Goal: Information Seeking & Learning: Learn about a topic

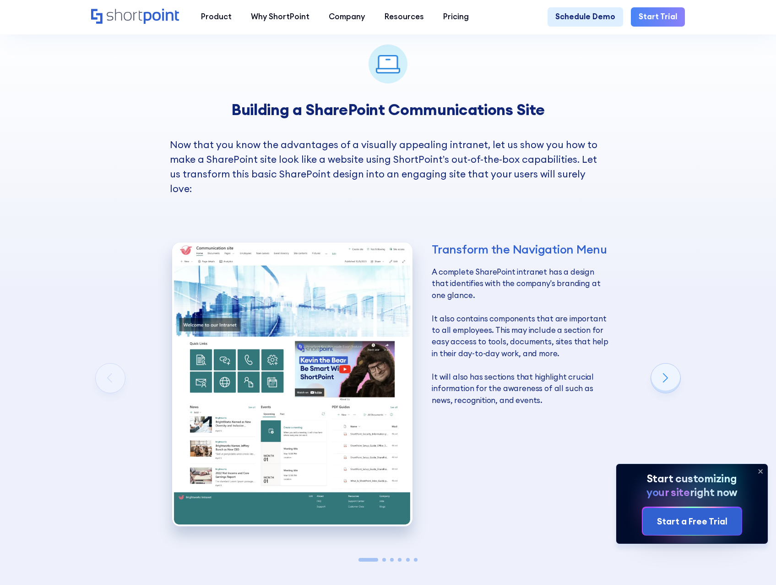
scroll to position [1328, 0]
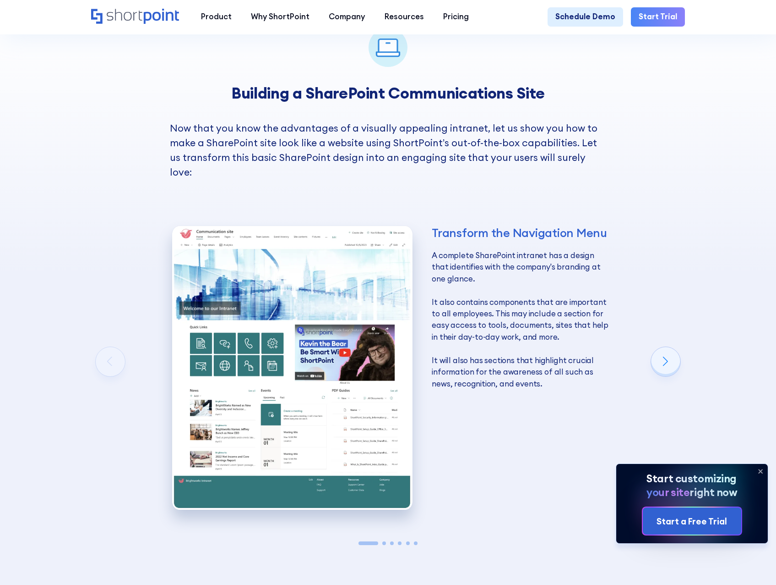
click at [761, 470] on icon at bounding box center [762, 471] width 4 height 4
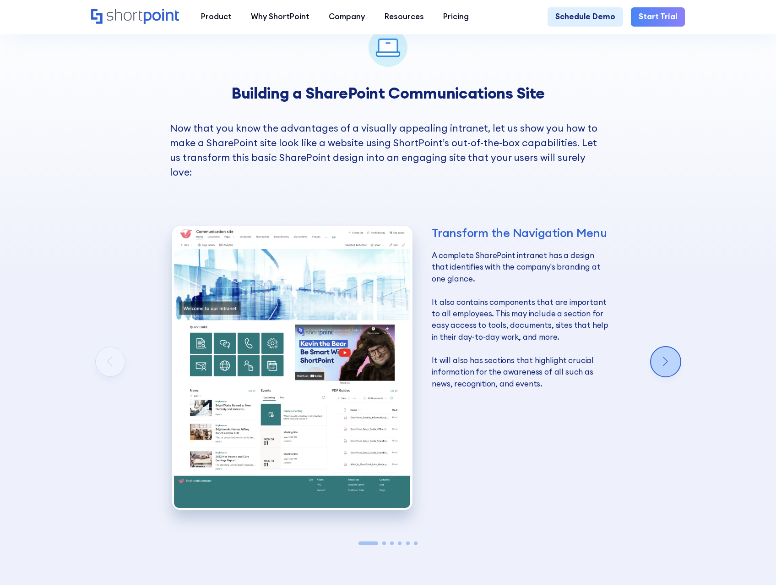
click at [668, 362] on div "Next slide" at bounding box center [665, 361] width 29 height 29
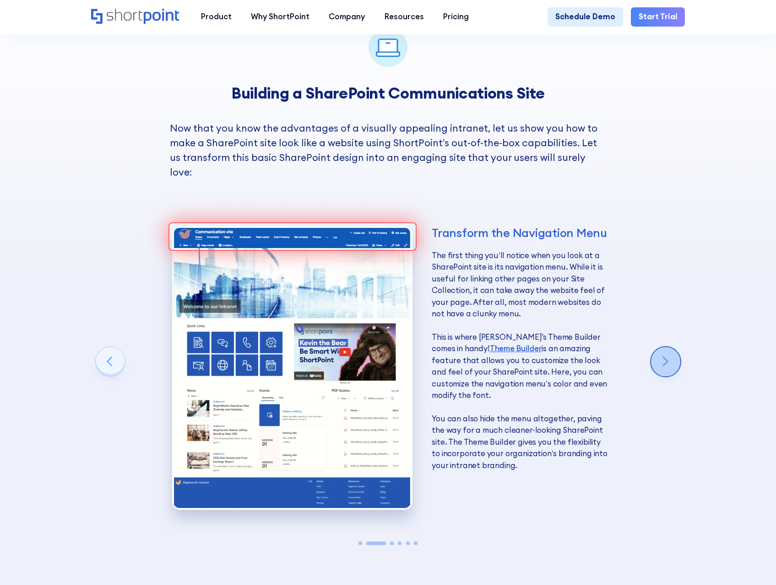
click at [668, 362] on div "Next slide" at bounding box center [665, 361] width 29 height 29
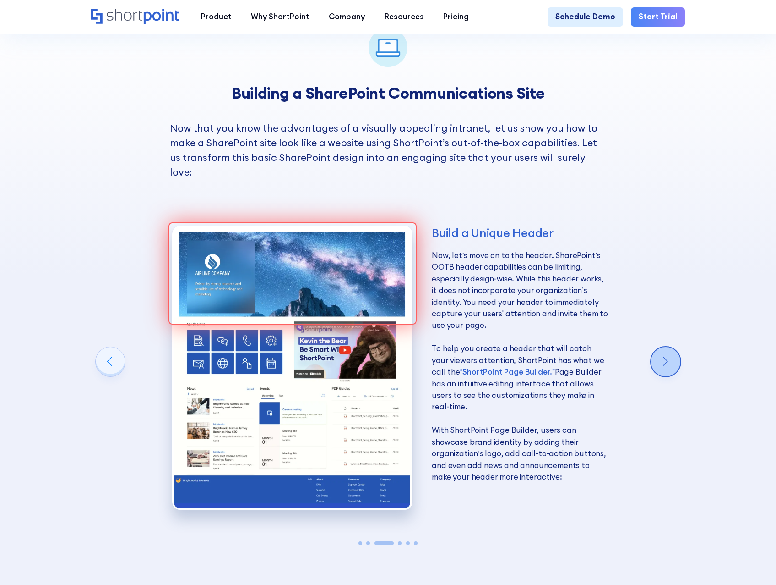
click at [668, 362] on div "Next slide" at bounding box center [665, 361] width 29 height 29
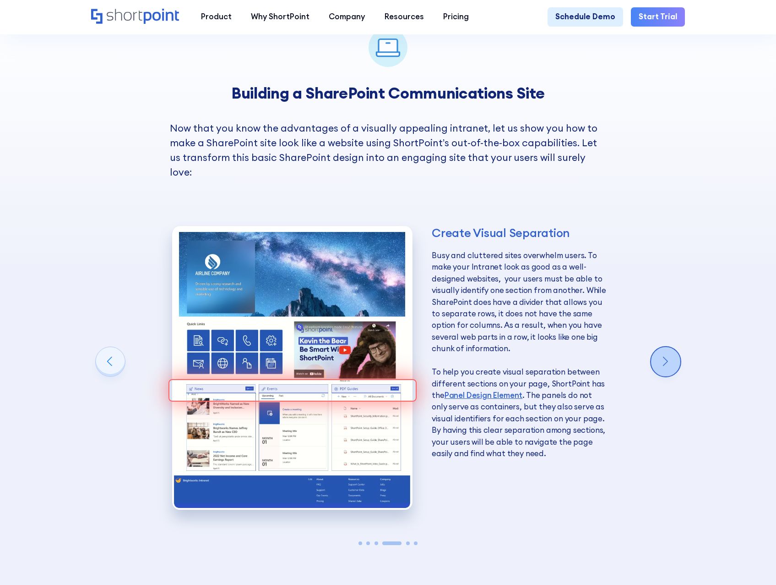
click at [668, 362] on div "Next slide" at bounding box center [665, 361] width 29 height 29
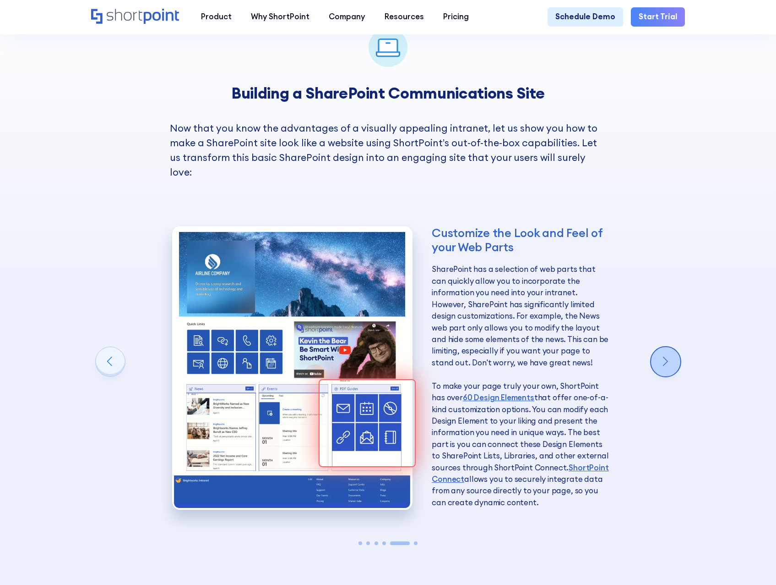
click at [668, 362] on div "Next slide" at bounding box center [665, 361] width 29 height 29
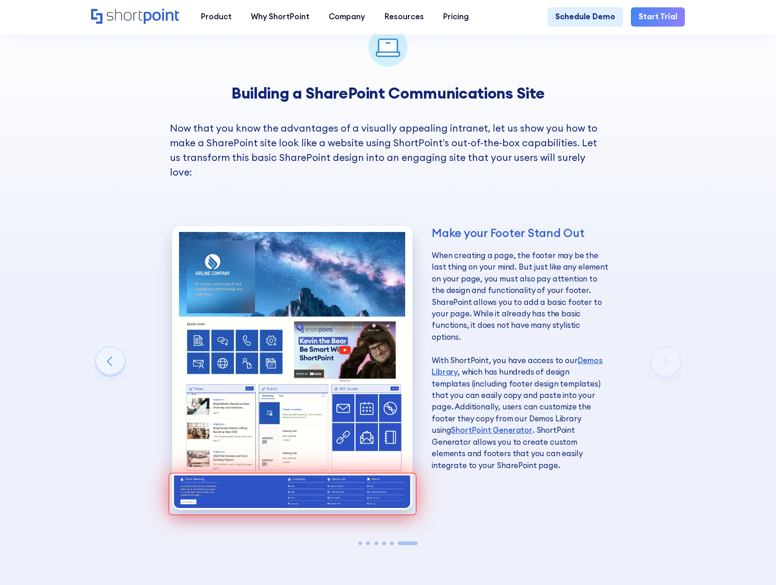
click at [668, 362] on div "Make your Footer Stand Out When creating a page, the footer may be the last thi…" at bounding box center [390, 371] width 599 height 353
click at [556, 489] on div "Make your Footer Stand Out When creating a page, the footer may be the last thi…" at bounding box center [390, 371] width 437 height 353
click at [112, 363] on div "Previous slide" at bounding box center [110, 361] width 29 height 29
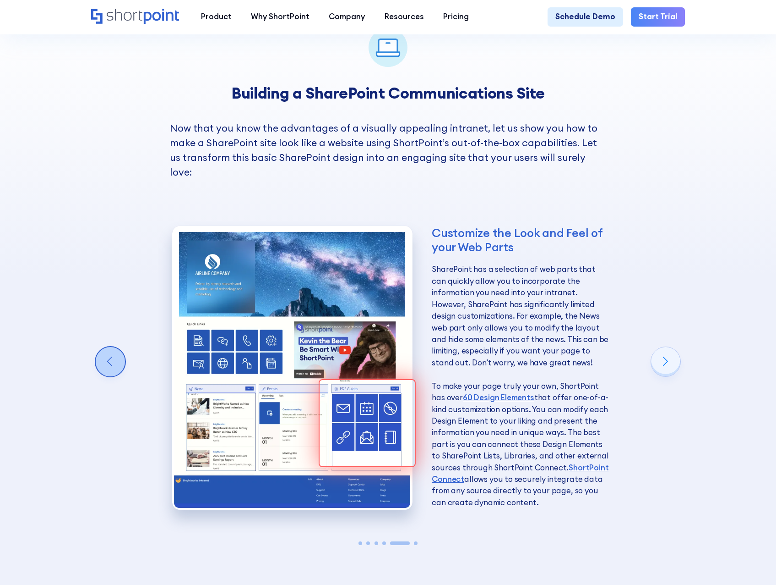
click at [112, 363] on div "Previous slide" at bounding box center [110, 361] width 29 height 29
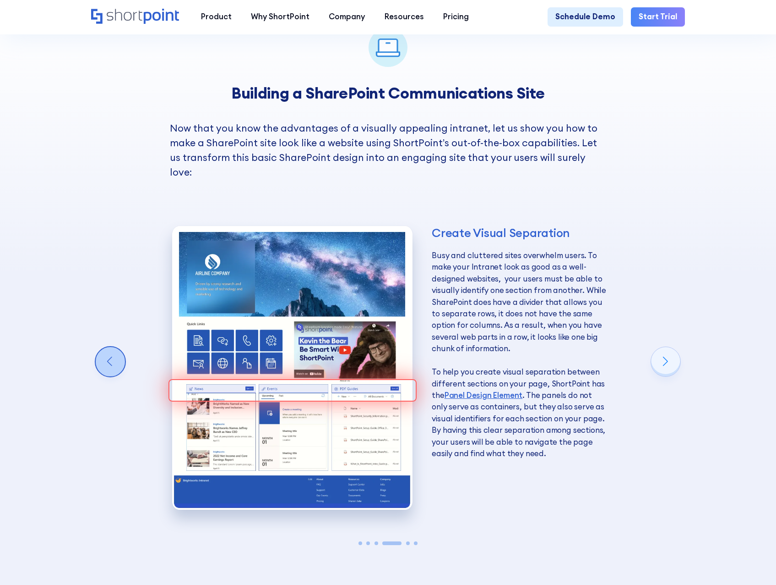
click at [112, 363] on div "Previous slide" at bounding box center [110, 361] width 29 height 29
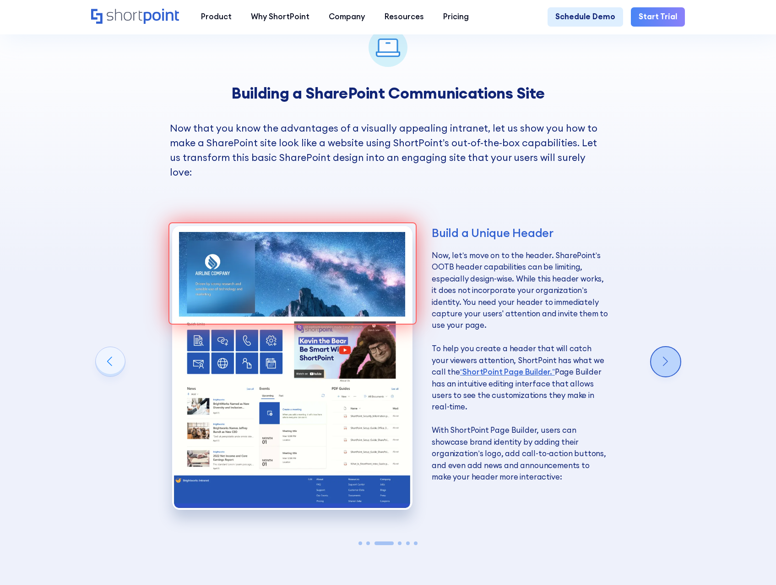
click at [665, 362] on div "Next slide" at bounding box center [665, 361] width 29 height 29
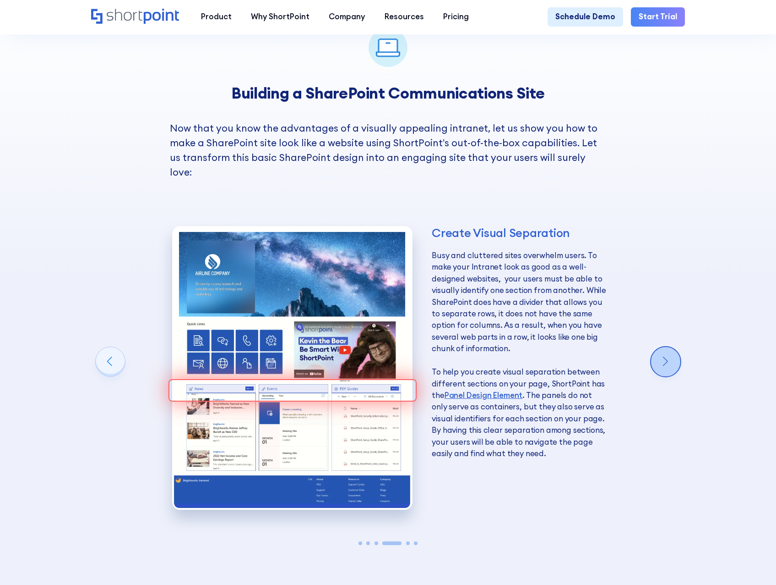
click at [661, 365] on div "Next slide" at bounding box center [665, 361] width 29 height 29
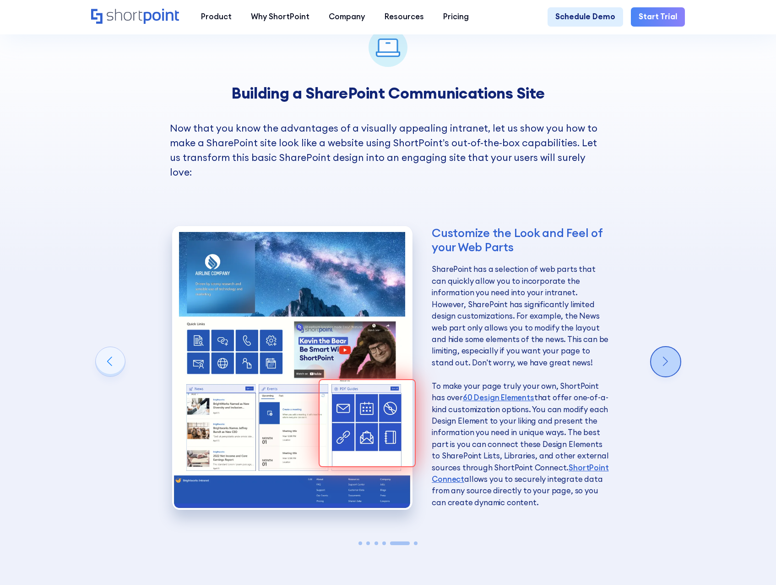
click at [661, 365] on div "Next slide" at bounding box center [665, 361] width 29 height 29
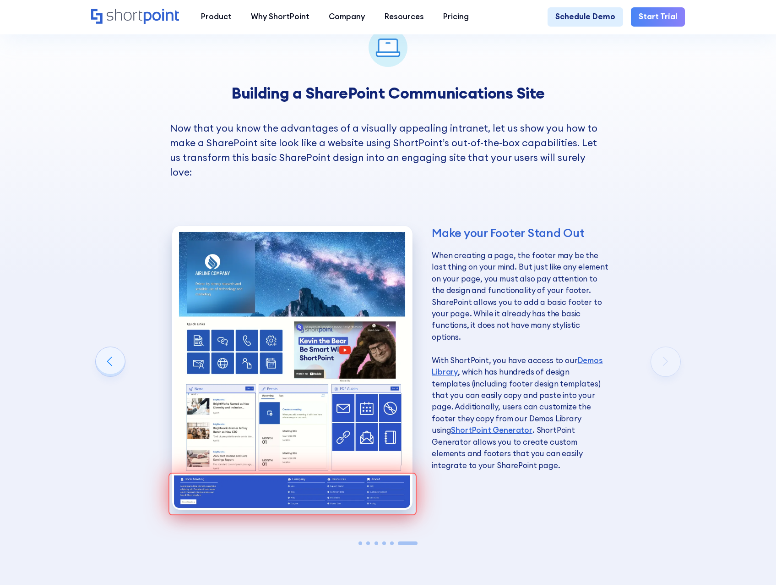
click at [661, 365] on div "Make your Footer Stand Out When creating a page, the footer may be the last thi…" at bounding box center [390, 371] width 599 height 353
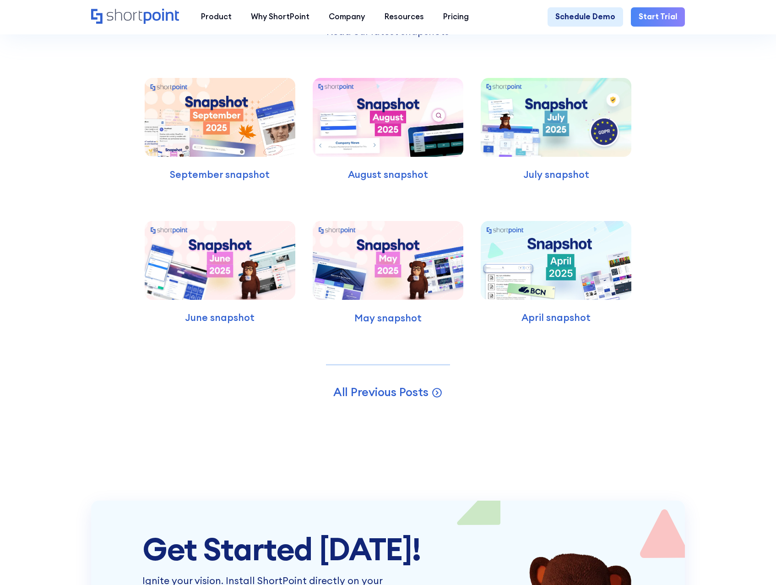
scroll to position [2428, 0]
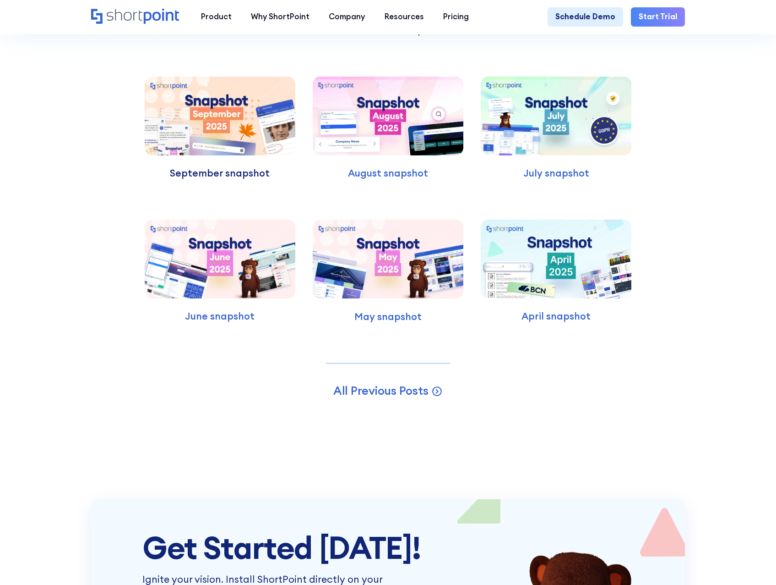
click at [235, 180] on p "September snapshot" at bounding box center [220, 173] width 151 height 15
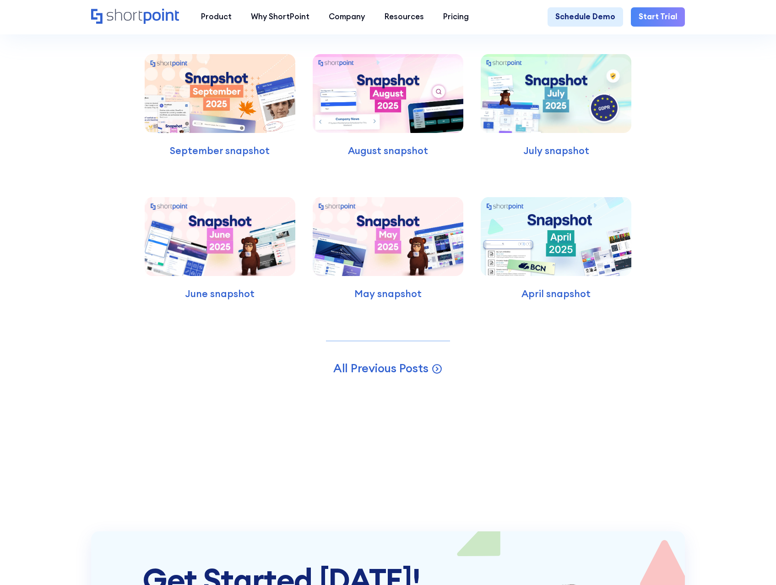
scroll to position [4627, 0]
